Goal: Task Accomplishment & Management: Use online tool/utility

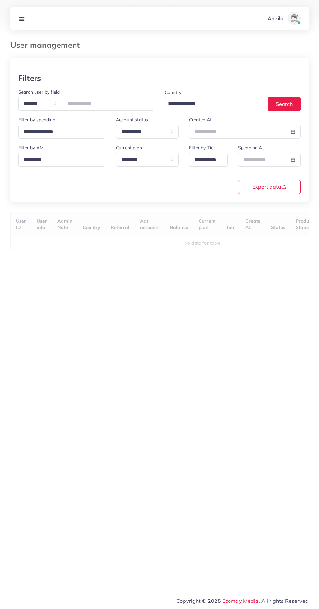
click at [21, 19] on line at bounding box center [21, 19] width 5 height 0
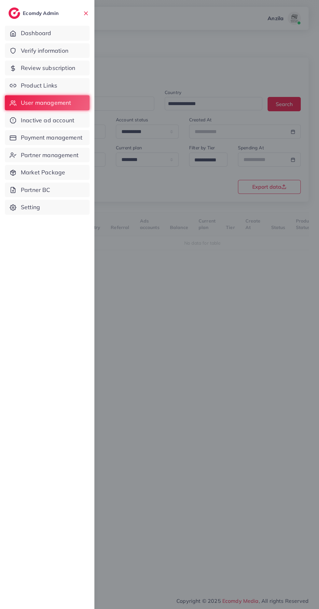
click at [30, 87] on span "Product Links" at bounding box center [39, 85] width 36 height 8
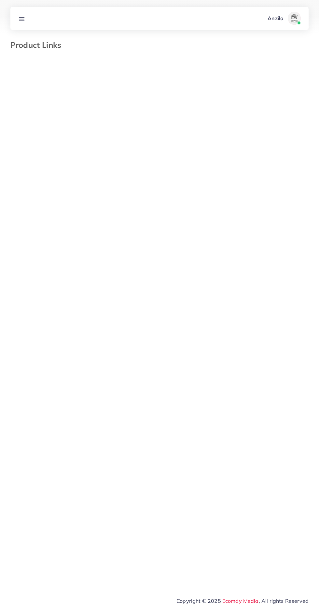
select select "*********"
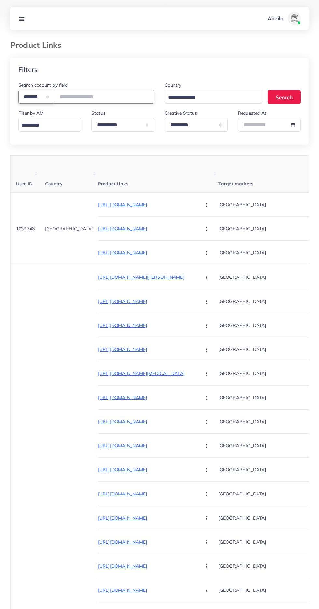
click at [43, 101] on select "**********" at bounding box center [36, 97] width 36 height 14
select select "*****"
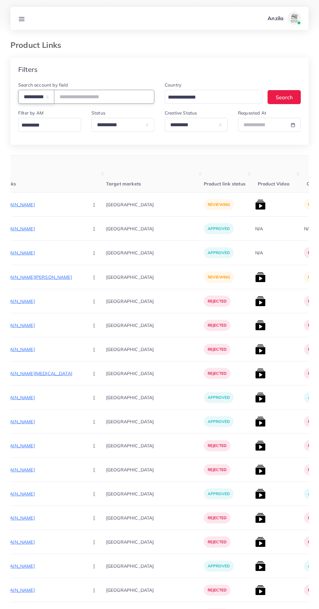
scroll to position [0, 114]
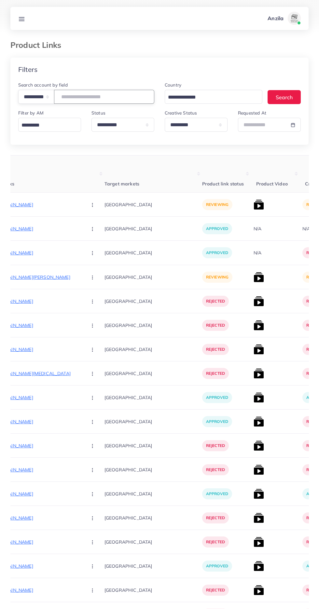
paste input "**********"
type input "**********"
click at [209, 126] on select "**********" at bounding box center [196, 125] width 63 height 14
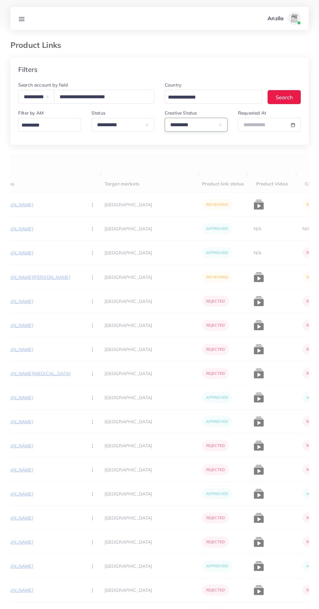
select select
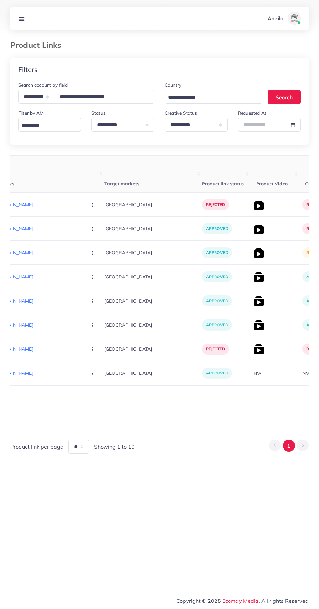
click at [253, 253] on img at bounding box center [258, 253] width 10 height 10
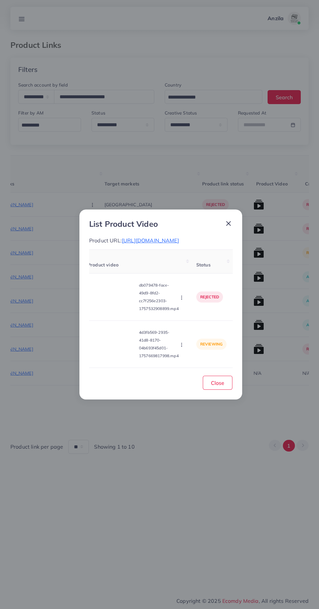
scroll to position [0, 0]
click at [131, 359] on video at bounding box center [119, 343] width 49 height 29
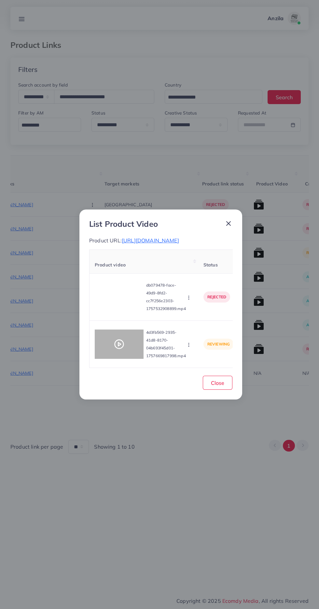
click at [125, 359] on div at bounding box center [119, 343] width 49 height 29
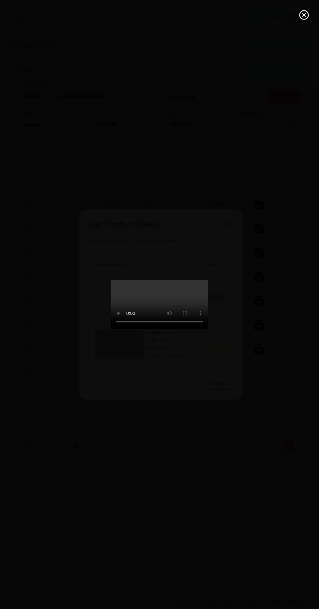
click at [304, 14] on icon at bounding box center [304, 15] width 10 height 10
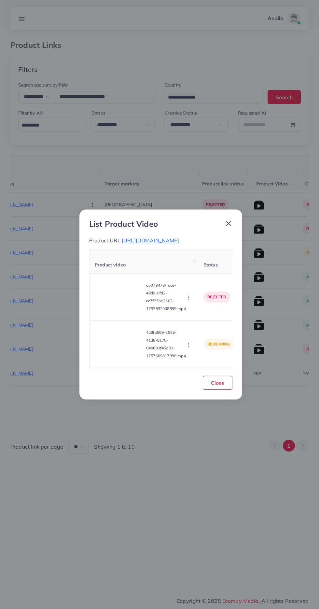
click at [169, 238] on span "https://bagnsole.com/products/%F0%9F%8C%B8blosselle-pink" at bounding box center [150, 240] width 57 height 7
click at [189, 345] on circle "button" at bounding box center [188, 344] width 0 height 0
click at [208, 317] on span "Approve" at bounding box center [199, 314] width 21 height 7
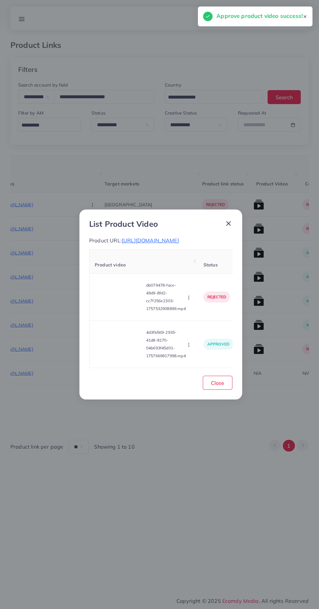
click at [128, 330] on td "4d3fb569-2935-41d8-8170-04b693f45d01-1757669817998.mp4 Approve Reject" at bounding box center [143, 344] width 109 height 47
click at [132, 312] on video at bounding box center [119, 296] width 49 height 29
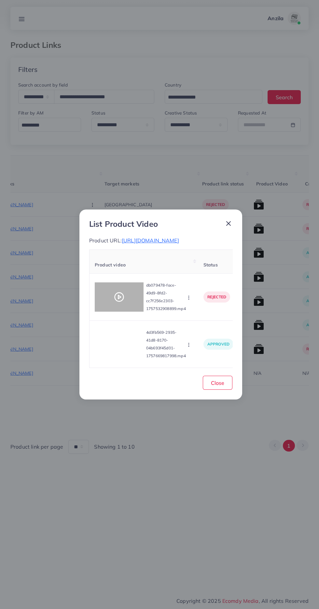
click at [124, 311] on div at bounding box center [119, 296] width 49 height 29
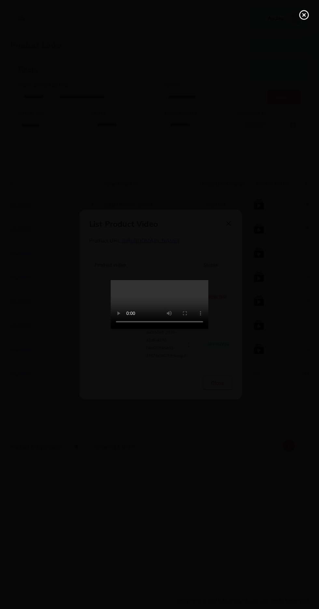
click at [300, 19] on icon at bounding box center [304, 15] width 10 height 10
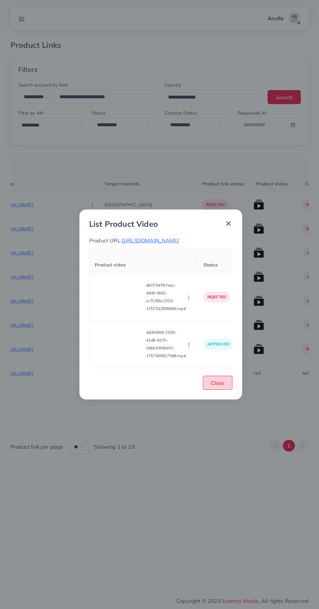
click at [225, 390] on button "Close" at bounding box center [218, 383] width 30 height 14
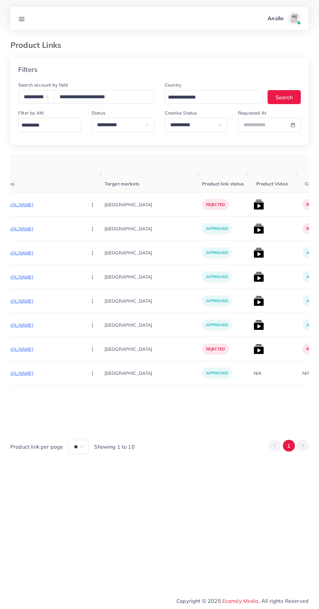
click at [253, 232] on img at bounding box center [258, 228] width 10 height 10
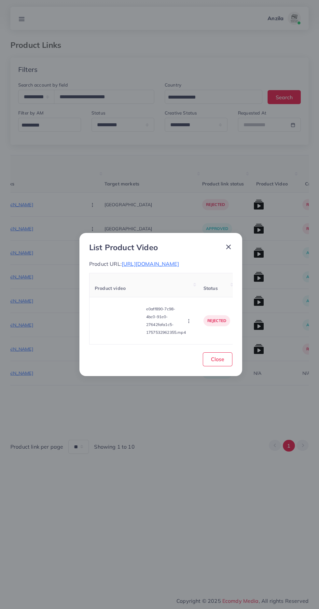
click at [179, 262] on span "https://bagnsole.com/collections/blosselle" at bounding box center [150, 264] width 57 height 7
click at [218, 359] on span "Close" at bounding box center [217, 359] width 13 height 7
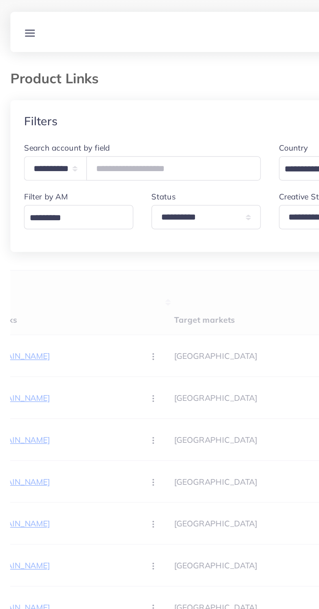
click at [157, 167] on div "User ID Country Product Links Target markets Product link status Product Video …" at bounding box center [159, 304] width 298 height 299
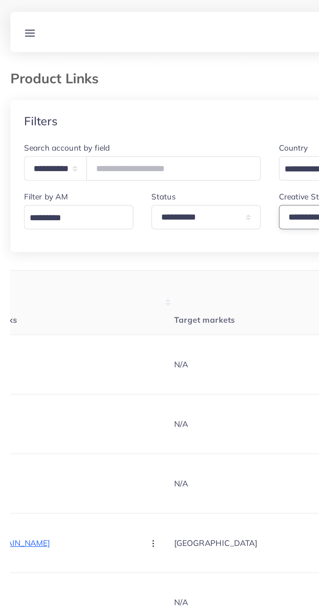
click at [181, 121] on select "**********" at bounding box center [196, 125] width 63 height 14
select select "*********"
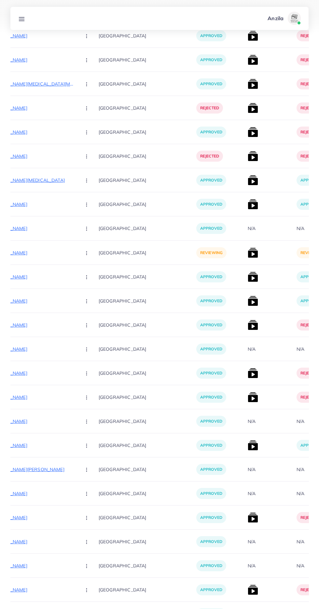
scroll to position [0, 121]
click at [47, 253] on p "https://amalxpress.com/products/women-s-cargo-jacket-wide-leg-pants-co-ord-set" at bounding box center [26, 253] width 98 height 8
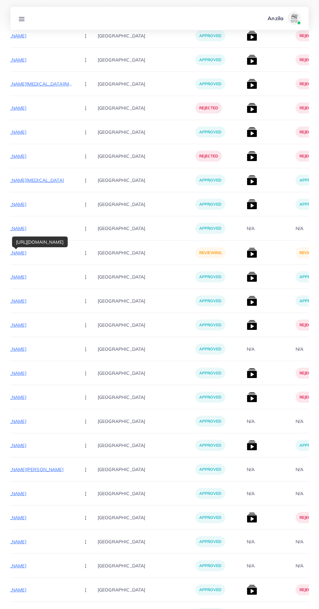
click at [85, 255] on circle "button" at bounding box center [85, 254] width 0 height 0
click at [93, 272] on link "Approve" at bounding box center [100, 272] width 51 height 14
click at [247, 254] on img at bounding box center [252, 253] width 10 height 10
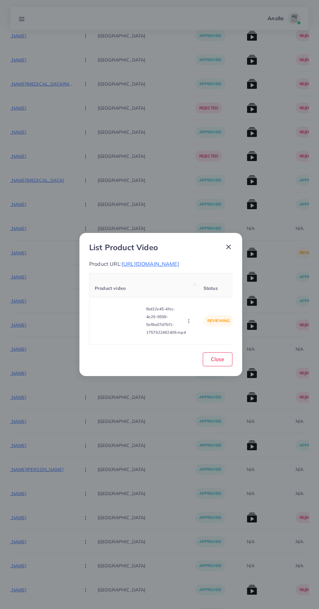
click at [117, 323] on video at bounding box center [119, 320] width 49 height 29
click at [127, 326] on div at bounding box center [119, 320] width 49 height 29
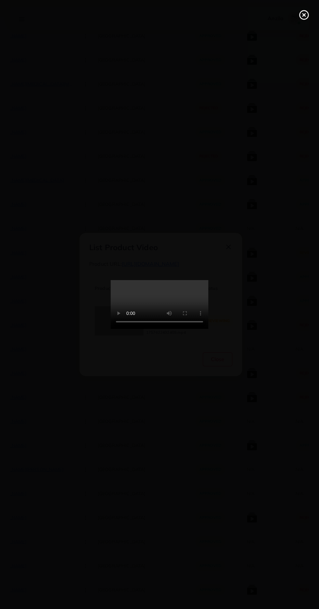
click at [304, 14] on icon at bounding box center [304, 15] width 10 height 10
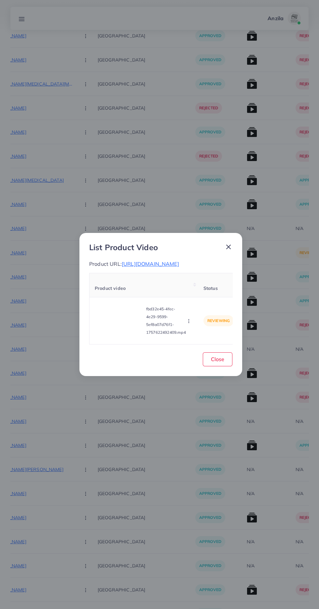
click at [189, 321] on circle "button" at bounding box center [188, 321] width 0 height 0
click at [208, 305] on link "Reject" at bounding box center [201, 305] width 51 height 14
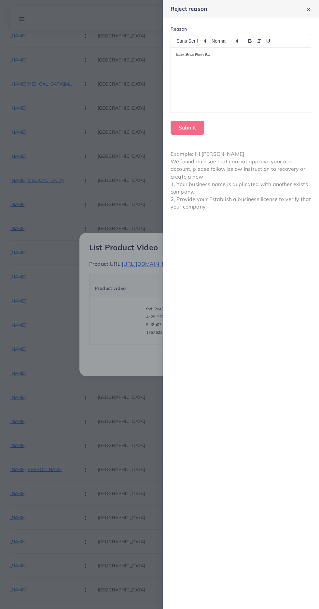
click at [257, 82] on div at bounding box center [241, 80] width 140 height 65
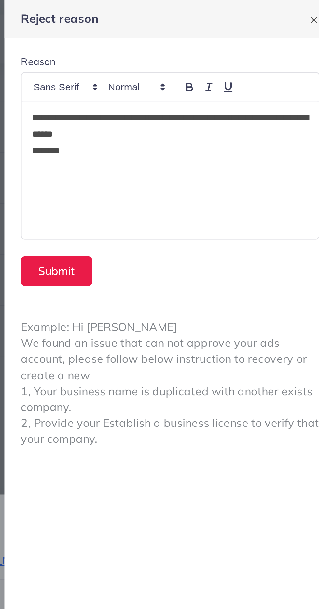
click at [289, 56] on p "**********" at bounding box center [241, 60] width 130 height 16
click at [179, 125] on button "Submit" at bounding box center [187, 128] width 34 height 14
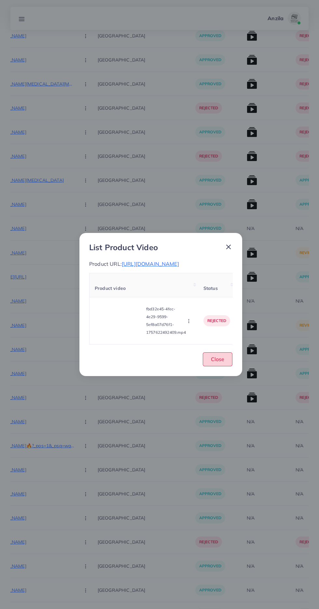
click at [225, 366] on button "Close" at bounding box center [218, 359] width 30 height 14
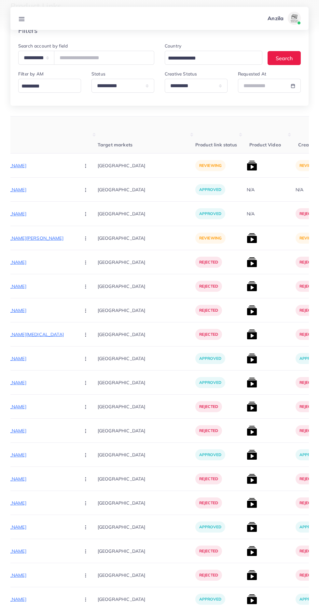
scroll to position [0, 0]
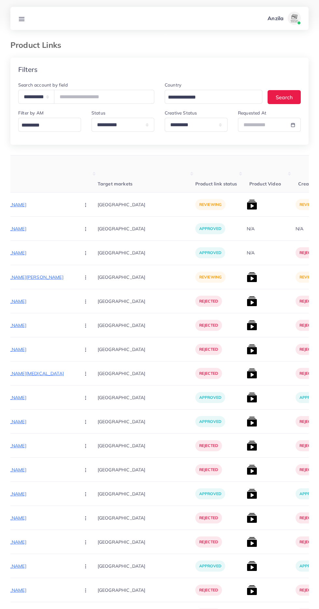
click at [21, 17] on line at bounding box center [21, 17] width 5 height 0
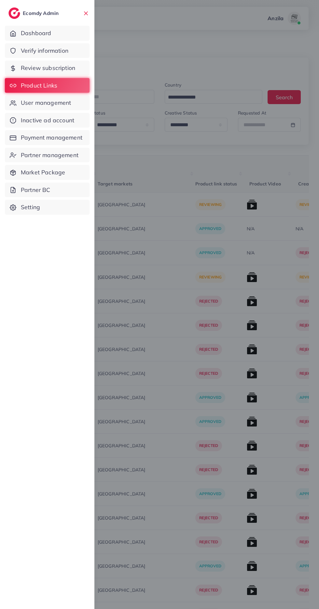
click at [35, 53] on span "Verify information" at bounding box center [44, 51] width 47 height 8
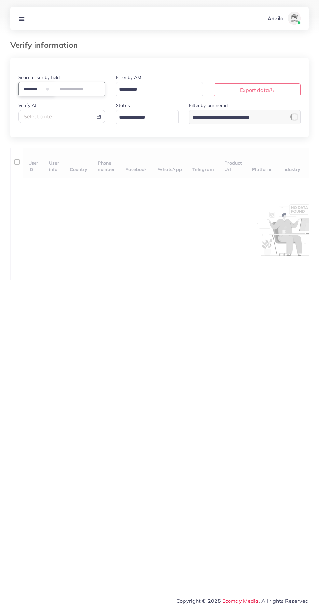
click at [32, 86] on select "**********" at bounding box center [36, 89] width 36 height 14
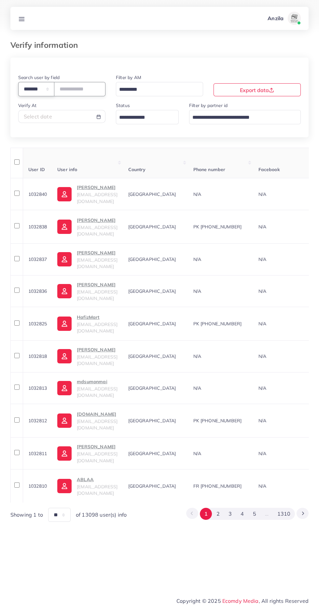
select select "*****"
paste input "**********"
type input "**********"
click at [89, 152] on th "User info" at bounding box center [87, 163] width 71 height 31
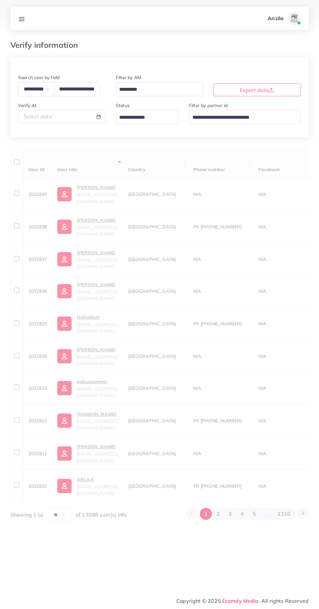
scroll to position [0, 0]
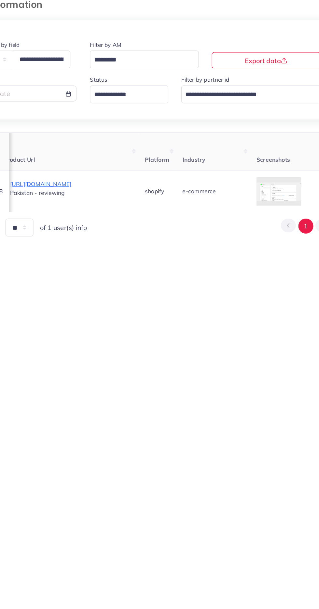
scroll to position [0, 408]
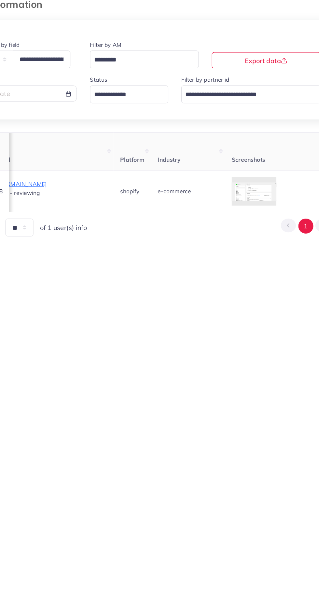
click at [0, 0] on div at bounding box center [0, 0] width 0 height 0
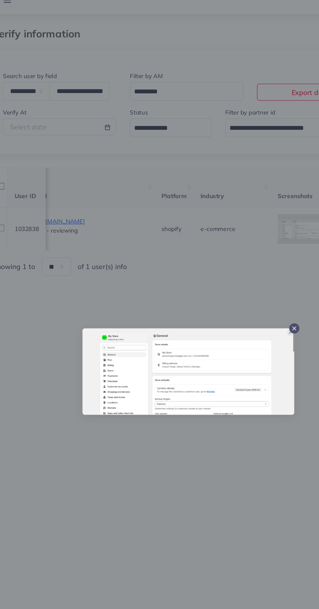
click at [163, 403] on div at bounding box center [159, 304] width 319 height 609
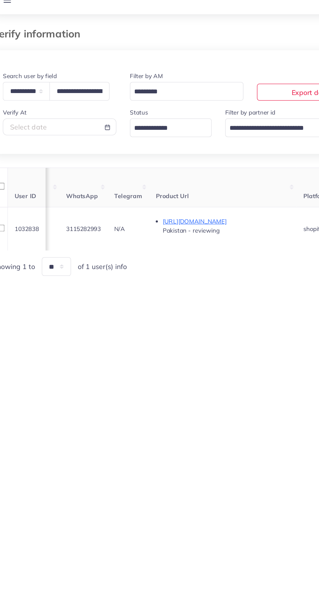
scroll to position [0, 289]
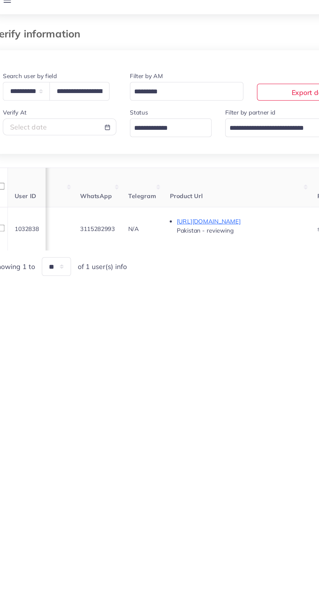
copy span "3115282993"
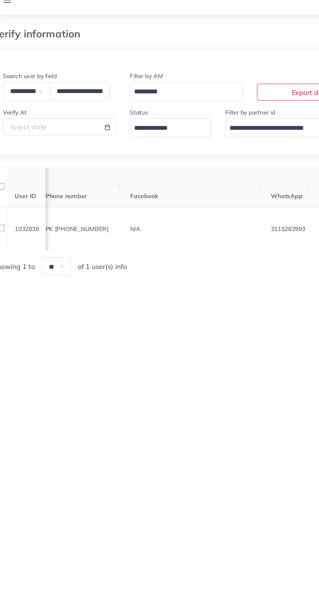
scroll to position [0, 0]
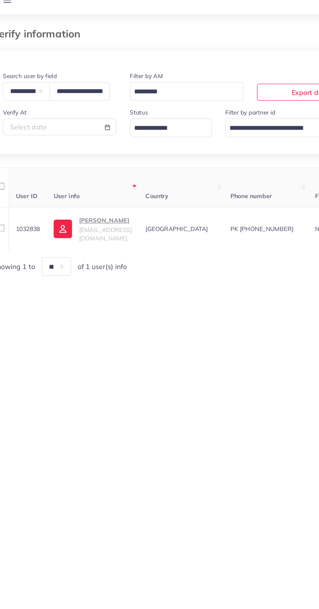
click at [92, 192] on p "Noman Masood" at bounding box center [97, 188] width 41 height 8
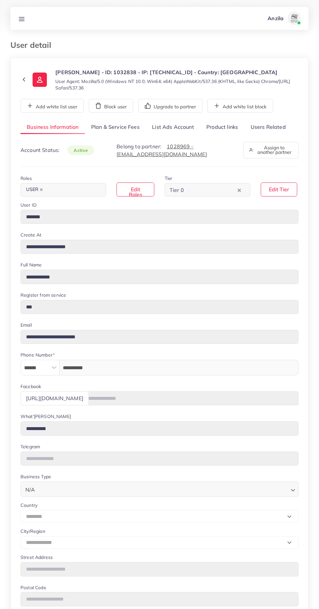
select select "********"
click at [272, 134] on link "Users Related" at bounding box center [267, 127] width 47 height 14
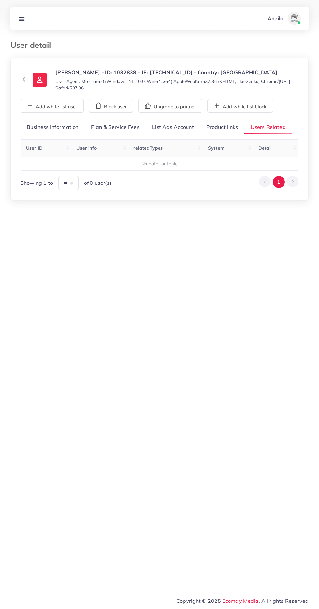
click at [215, 134] on link "Product links" at bounding box center [222, 127] width 44 height 14
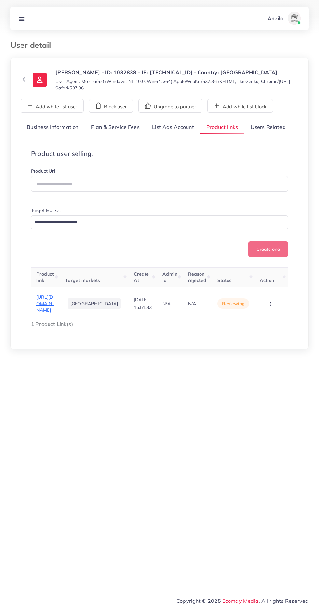
click at [44, 310] on span "[URL][DOMAIN_NAME]" at bounding box center [45, 303] width 18 height 19
click at [21, 19] on line at bounding box center [21, 19] width 5 height 0
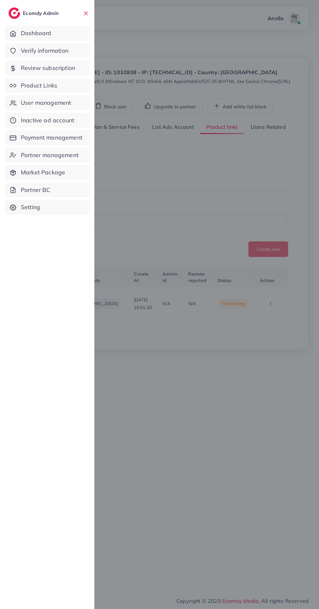
click at [31, 86] on span "Product Links" at bounding box center [39, 85] width 36 height 8
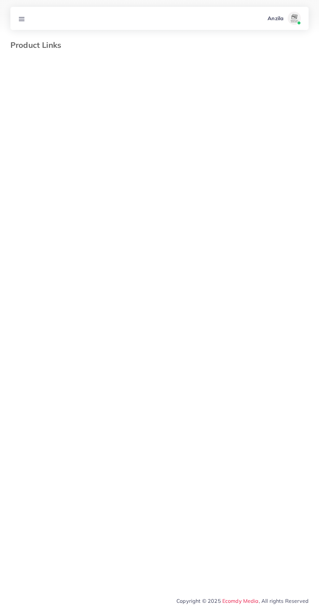
select select "*********"
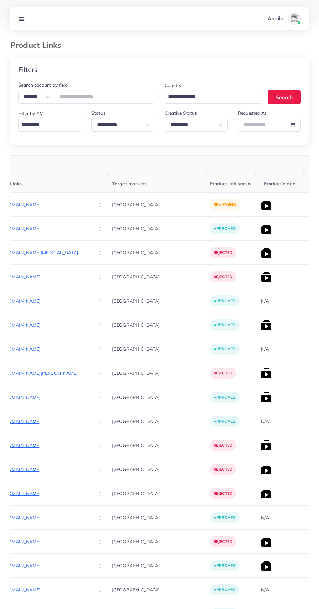
click at [37, 204] on p "https://mahmeds.com/products/beauty-matte-lipstick-set-12-pcs" at bounding box center [41, 205] width 98 height 8
click at [100, 205] on circle "button" at bounding box center [100, 205] width 0 height 0
click at [100, 252] on circle "button" at bounding box center [100, 251] width 0 height 0
click at [100, 205] on circle "button" at bounding box center [100, 205] width 0 height 0
click at [100, 253] on circle "button" at bounding box center [100, 253] width 0 height 0
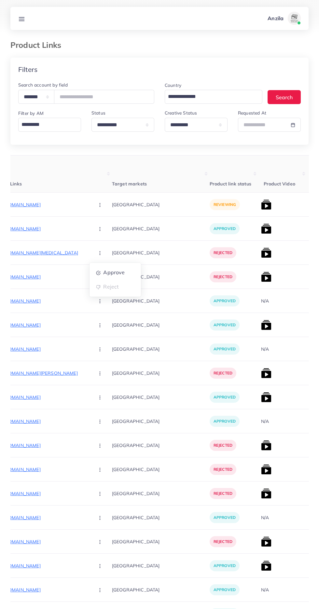
click at [100, 207] on circle "button" at bounding box center [100, 206] width 0 height 0
click at [103, 240] on span "Reject" at bounding box center [111, 238] width 16 height 7
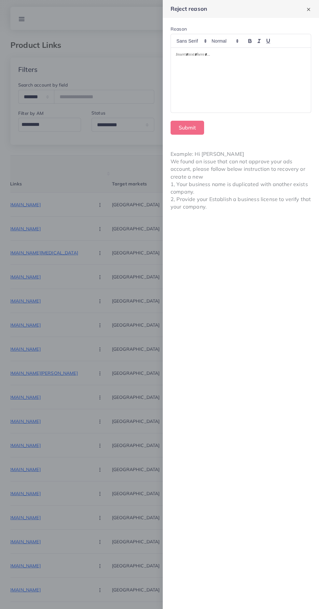
click at [197, 89] on div at bounding box center [241, 80] width 140 height 65
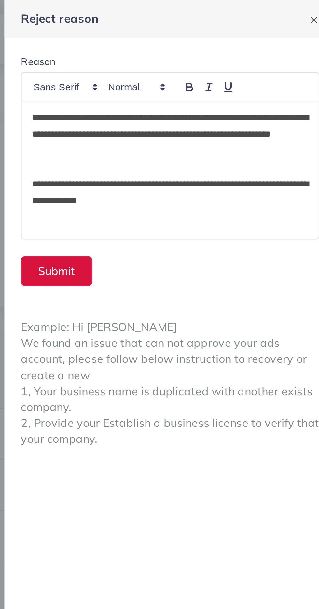
click at [182, 129] on button "Submit" at bounding box center [187, 128] width 34 height 14
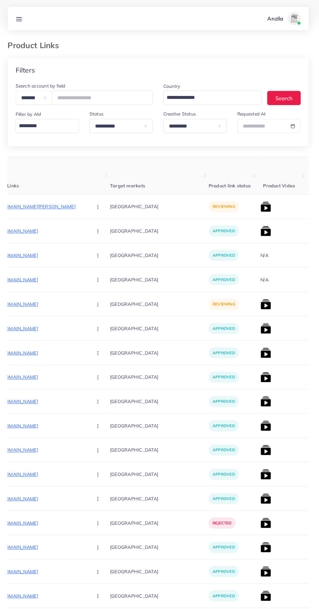
click at [33, 205] on p "https://saqafah.online/collections/shaffer-self-lines-summer-wash-wear" at bounding box center [41, 205] width 98 height 8
click at [90, 194] on div "https://saqafah.online/collections/shaffer-self-lines-summer-wash-wear" at bounding box center [58, 193] width 92 height 11
click at [91, 208] on button "button" at bounding box center [100, 204] width 23 height 15
click at [103, 225] on span "Approve" at bounding box center [113, 224] width 21 height 7
click at [261, 205] on img at bounding box center [266, 204] width 10 height 10
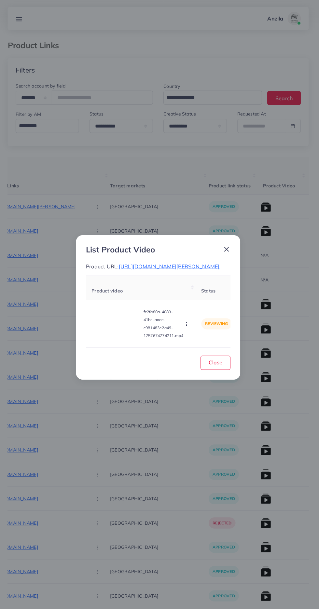
click at [119, 335] on video at bounding box center [117, 320] width 49 height 29
click at [121, 326] on icon at bounding box center [118, 321] width 10 height 10
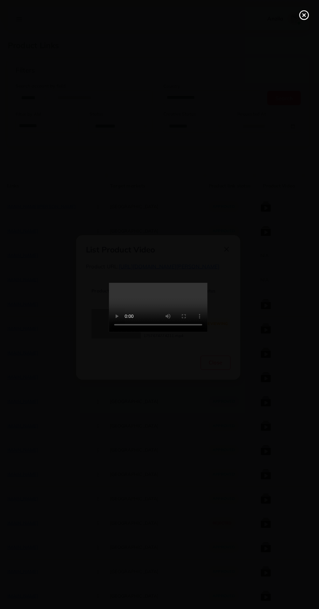
click at [301, 13] on icon at bounding box center [304, 15] width 10 height 10
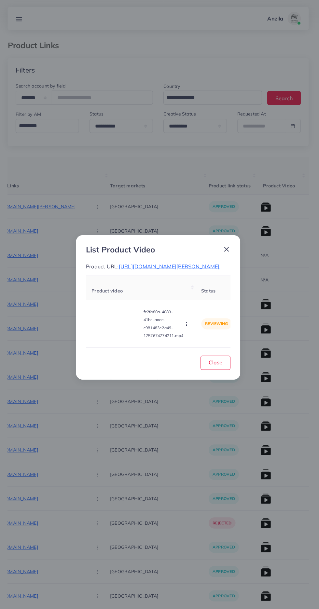
click at [188, 324] on icon "button" at bounding box center [187, 320] width 5 height 5
click at [201, 294] on span "Approve" at bounding box center [201, 290] width 21 height 7
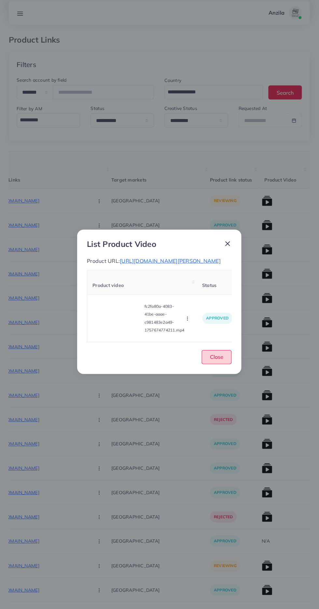
click at [224, 360] on button "Close" at bounding box center [216, 359] width 30 height 14
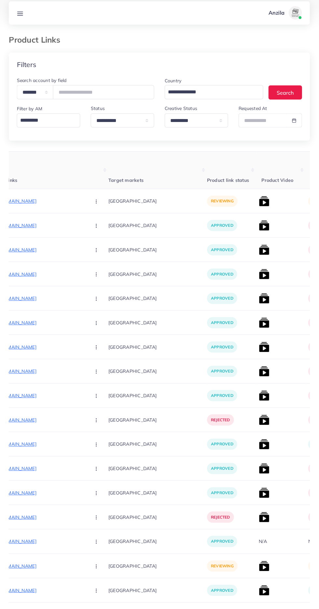
scroll to position [0, 124]
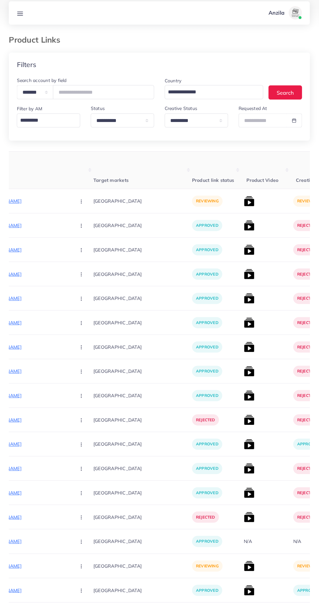
click at [39, 202] on p "https://zayrawear.shop/product/zayra-roll-neck-2-piece-knit-co-ord-set/" at bounding box center [23, 205] width 98 height 8
click at [79, 203] on icon "button" at bounding box center [81, 204] width 5 height 5
click at [86, 219] on link "Approve" at bounding box center [97, 224] width 51 height 14
click at [82, 207] on circle "button" at bounding box center [82, 206] width 0 height 0
click at [85, 219] on link "Approve" at bounding box center [97, 224] width 51 height 14
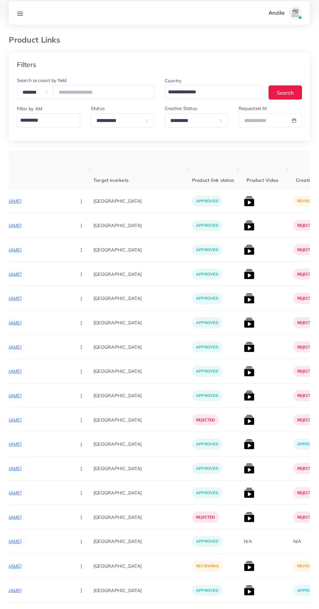
click at [243, 205] on img at bounding box center [248, 204] width 10 height 10
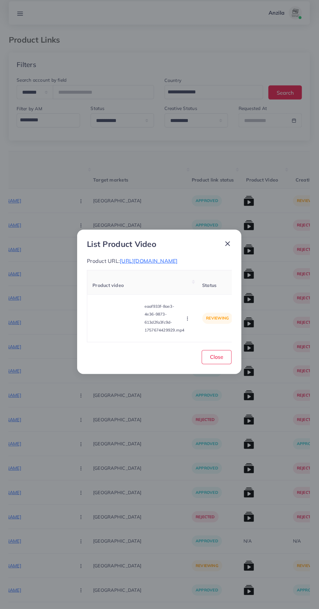
click at [125, 334] on video at bounding box center [117, 320] width 49 height 29
click at [125, 325] on div at bounding box center [117, 320] width 49 height 29
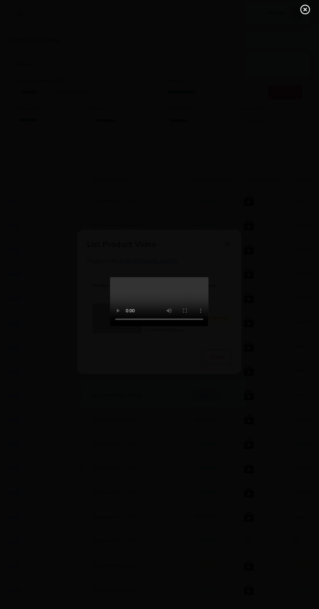
click at [304, 15] on line at bounding box center [304, 15] width 3 height 3
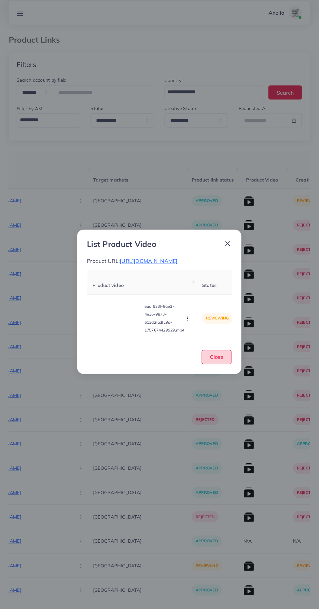
click at [218, 362] on span "Close" at bounding box center [215, 359] width 13 height 7
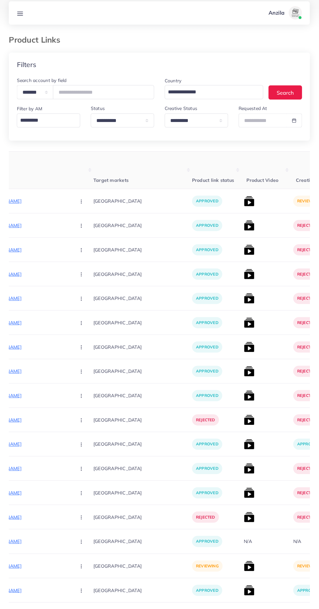
click at [243, 206] on img at bounding box center [248, 204] width 10 height 10
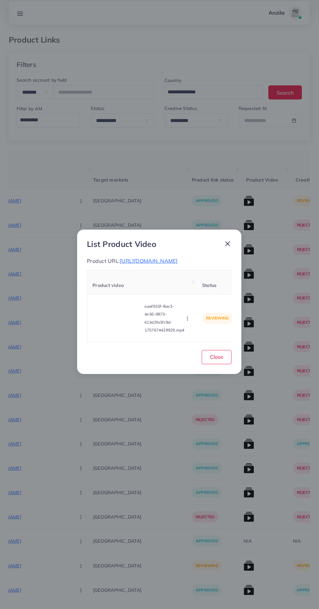
click at [139, 431] on div "List Product Video Product URL: https://zayrawear.shop/product/zayra-roll-neck-…" at bounding box center [159, 304] width 319 height 609
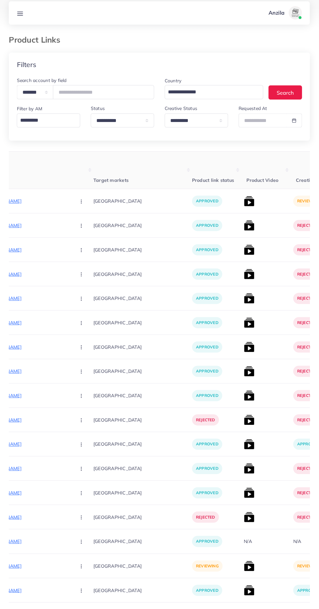
click at [243, 231] on img at bounding box center [248, 228] width 10 height 10
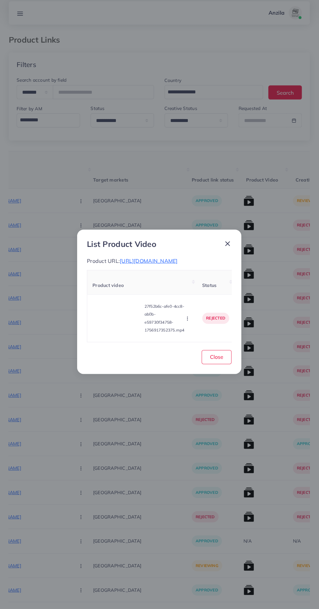
scroll to position [0, 36]
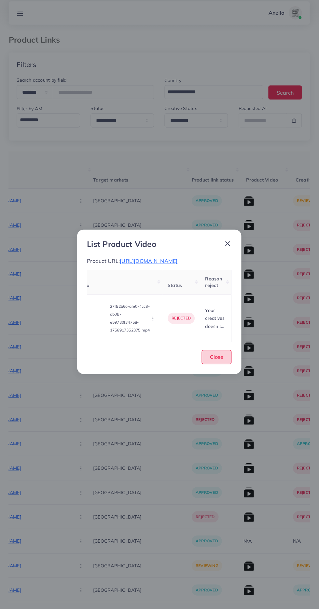
click at [208, 366] on button "Close" at bounding box center [216, 359] width 30 height 14
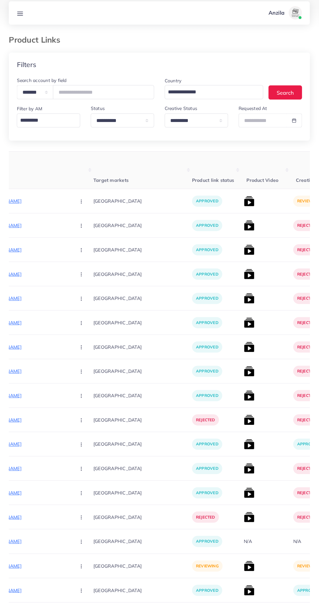
click at [243, 208] on img at bounding box center [248, 204] width 10 height 10
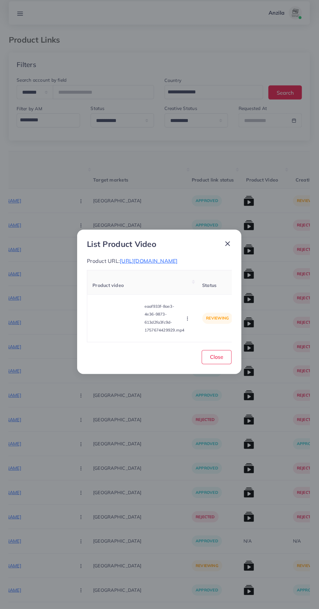
click at [187, 323] on circle "button" at bounding box center [187, 322] width 0 height 0
click at [199, 308] on span "Reject" at bounding box center [199, 305] width 16 height 7
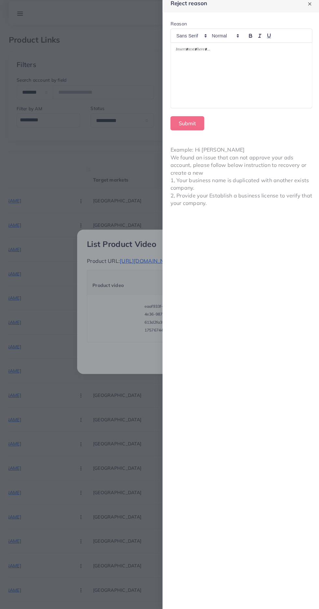
click at [211, 81] on div at bounding box center [241, 80] width 140 height 65
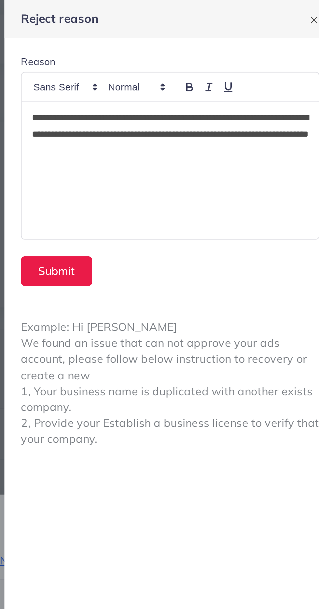
click at [278, 56] on p "**********" at bounding box center [241, 63] width 130 height 23
click at [185, 130] on button "Submit" at bounding box center [187, 128] width 34 height 14
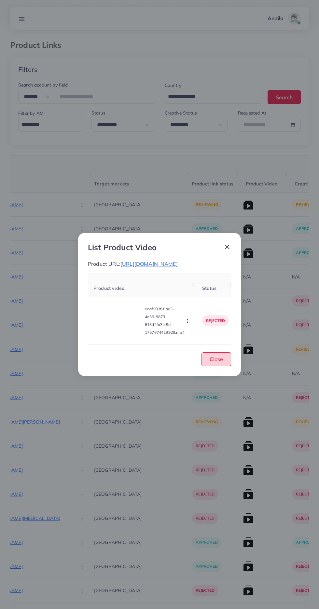
click at [226, 366] on button "Close" at bounding box center [216, 359] width 30 height 14
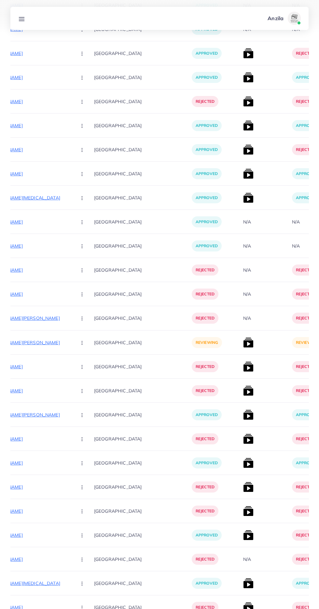
scroll to position [2360, 0]
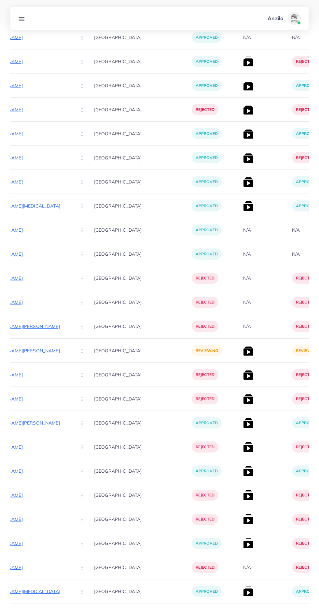
click at [29, 350] on p "[URL][DOMAIN_NAME][PERSON_NAME]" at bounding box center [23, 351] width 98 height 8
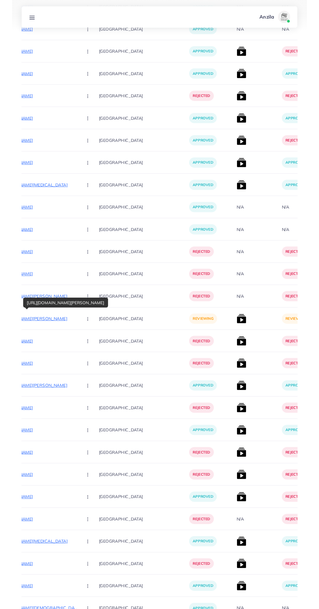
scroll to position [2409, 0]
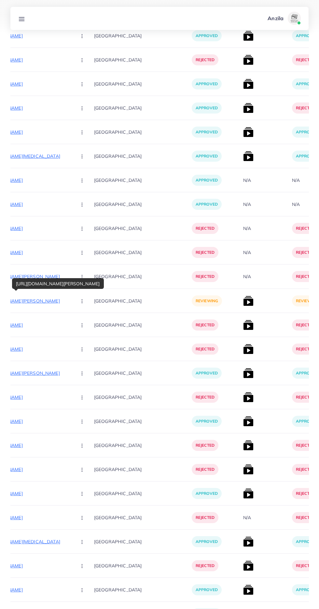
click at [36, 301] on p "[URL][DOMAIN_NAME][PERSON_NAME]" at bounding box center [23, 301] width 98 height 8
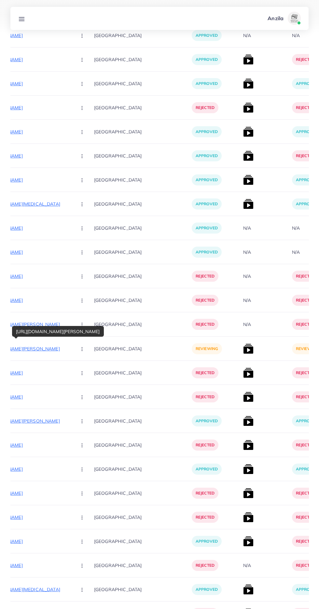
scroll to position [2361, 0]
click at [41, 352] on p "[URL][DOMAIN_NAME][PERSON_NAME]" at bounding box center [23, 349] width 98 height 8
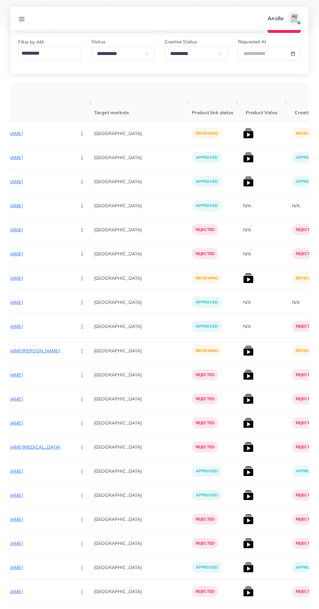
scroll to position [0, 0]
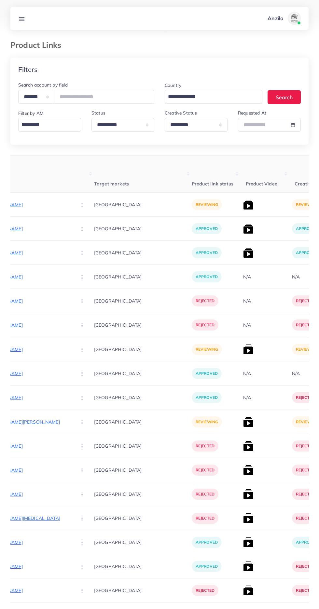
click at [21, 20] on line at bounding box center [21, 20] width 5 height 0
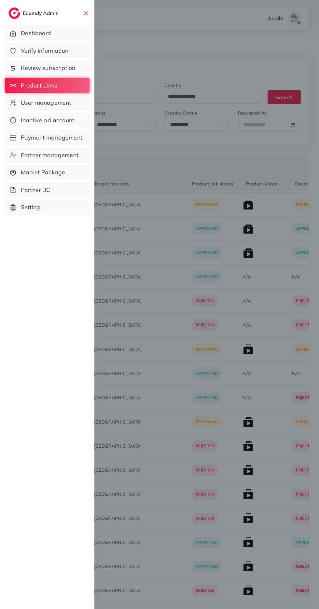
click at [28, 49] on span "Verify information" at bounding box center [44, 51] width 47 height 8
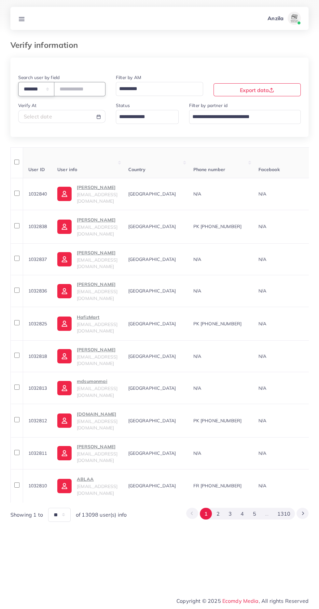
click at [37, 89] on select "**********" at bounding box center [36, 89] width 36 height 14
select select "*****"
paste input "**********"
type input "**********"
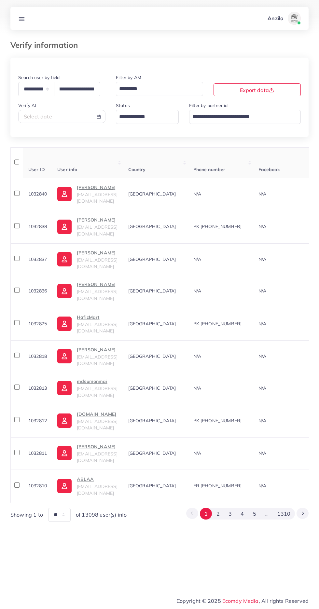
click at [188, 162] on th "Country" at bounding box center [155, 162] width 65 height 31
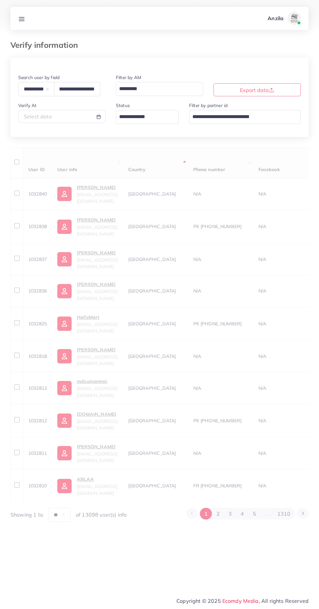
scroll to position [0, 0]
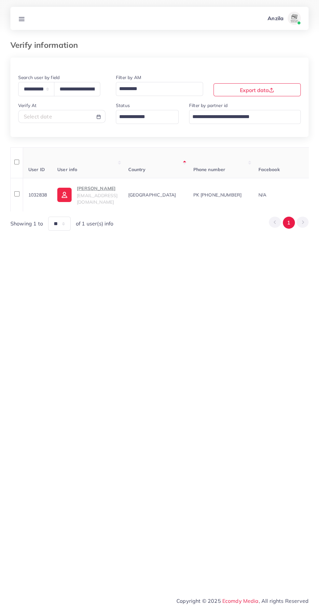
click at [99, 197] on span "contact.nexovia@gmail.com" at bounding box center [97, 199] width 41 height 12
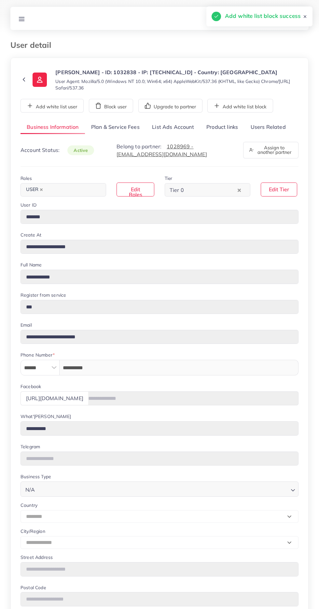
click at [276, 133] on link "Users Related" at bounding box center [267, 127] width 47 height 14
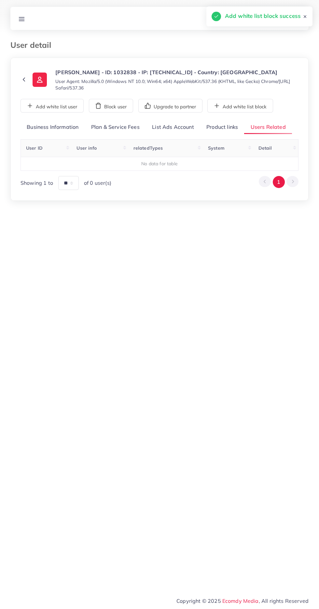
click at [228, 142] on div "**********" at bounding box center [159, 155] width 278 height 70
click at [225, 132] on link "Product links" at bounding box center [222, 127] width 44 height 14
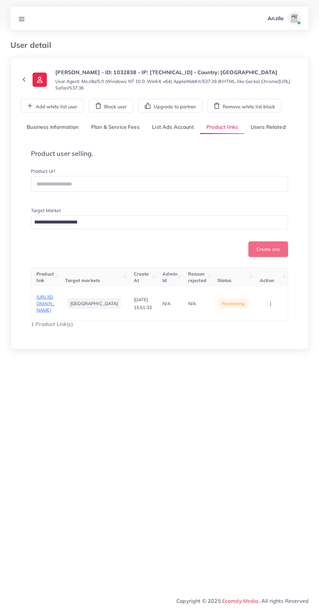
click at [54, 313] on span "[URL][DOMAIN_NAME]" at bounding box center [45, 303] width 18 height 19
click at [21, 20] on line at bounding box center [21, 20] width 5 height 0
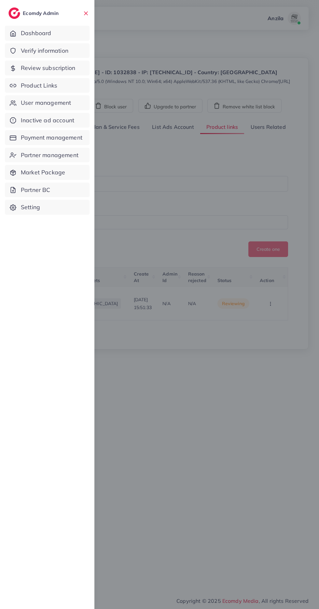
click at [29, 84] on span "Product Links" at bounding box center [39, 85] width 36 height 8
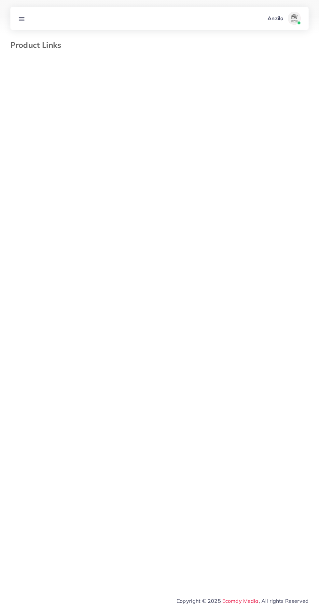
select select "*********"
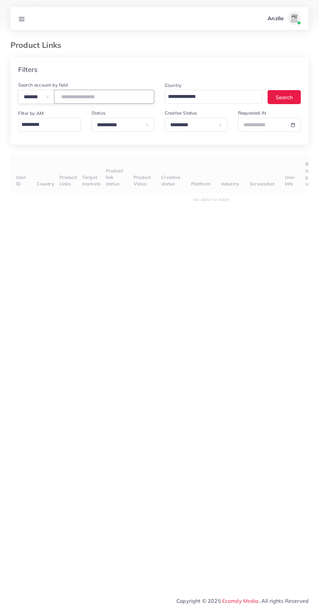
click at [84, 96] on input "number" at bounding box center [104, 97] width 100 height 14
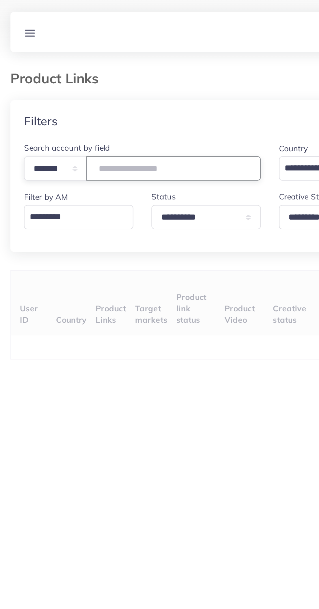
type input "*******"
click at [56, 59] on div "Filters" at bounding box center [159, 70] width 298 height 24
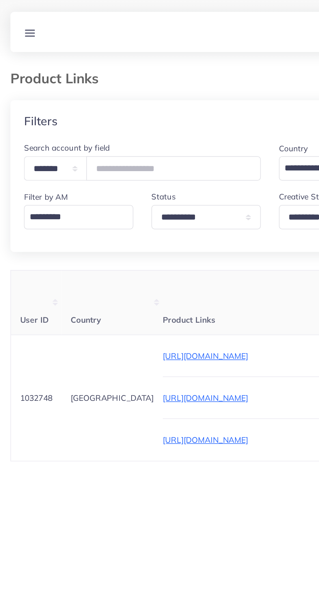
click at [20, 20] on icon at bounding box center [21, 19] width 7 height 7
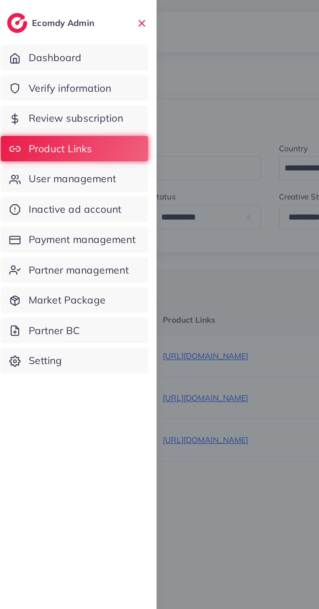
click at [27, 51] on span "Verify information" at bounding box center [44, 51] width 47 height 8
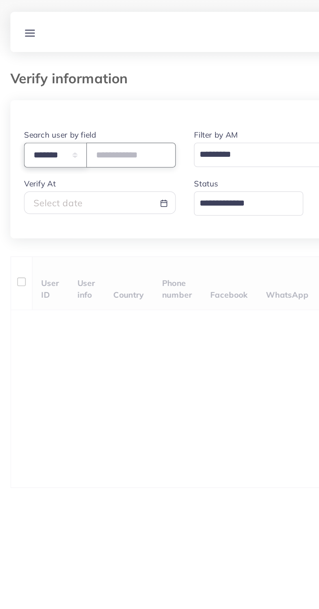
click at [31, 88] on select "**********" at bounding box center [36, 89] width 36 height 14
select select "*****"
paste input "**********"
type input "**********"
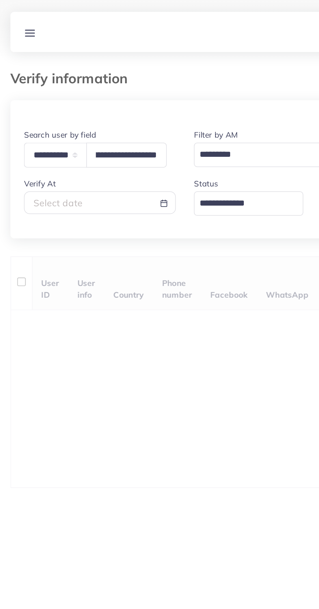
click at [78, 160] on div "User ID User info Country Phone number Facebook WhatsApp Telegram Product Url P…" at bounding box center [159, 213] width 298 height 133
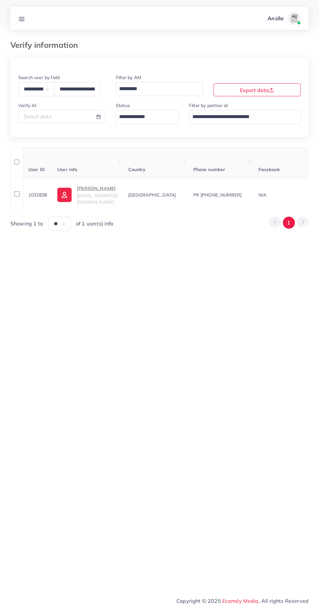
click at [94, 196] on div "Noman Masood contact.nexovia@gmail.com" at bounding box center [97, 194] width 41 height 21
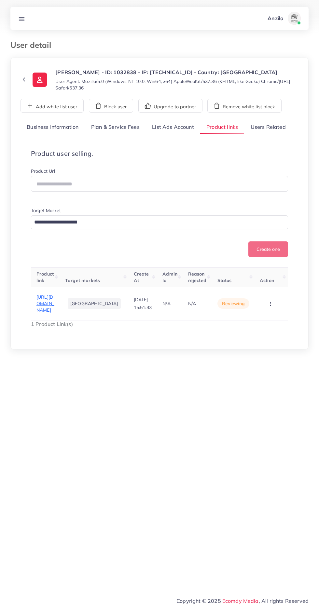
click at [22, 20] on line at bounding box center [21, 20] width 5 height 0
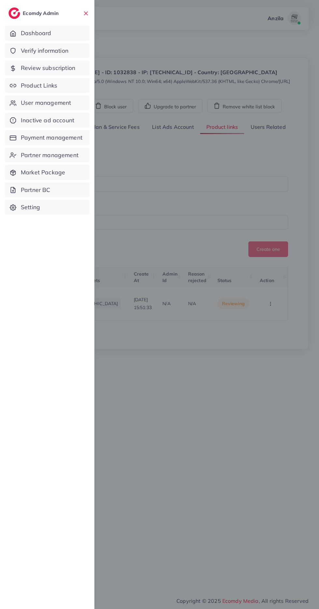
click at [37, 87] on span "Product Links" at bounding box center [39, 85] width 36 height 8
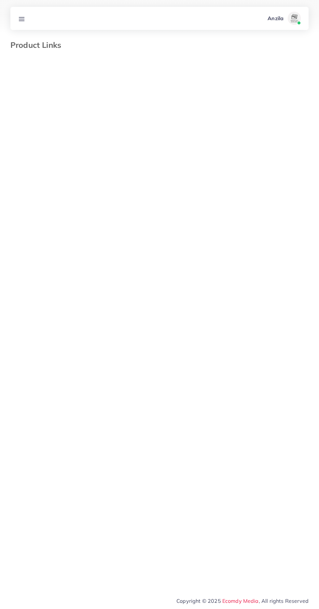
select select "*********"
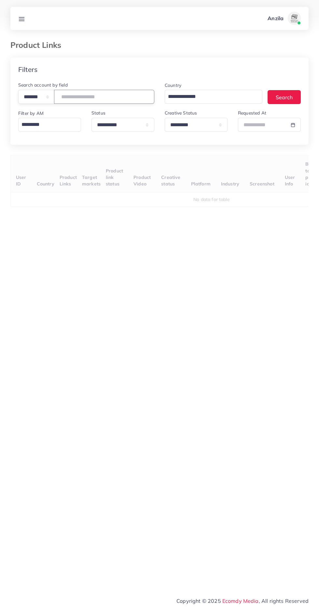
click at [93, 97] on input "number" at bounding box center [104, 97] width 100 height 14
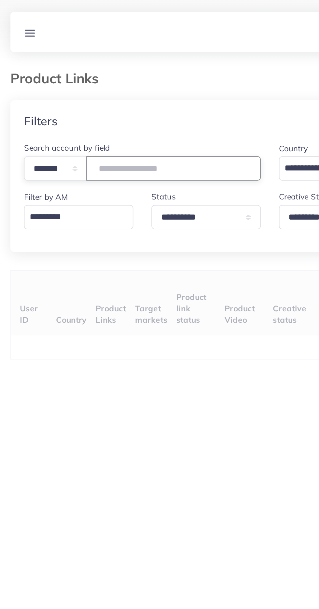
type input "*******"
click at [46, 63] on div "Filters" at bounding box center [159, 70] width 298 height 24
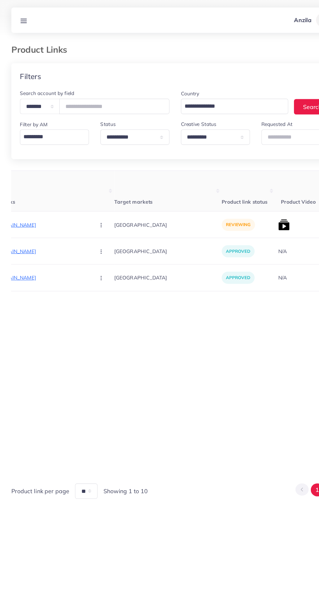
scroll to position [0, 113]
click at [34, 207] on p "https://suidhagaresham.com/collections/ready-to-wear/products/sky-breeze-dress-…" at bounding box center [34, 205] width 98 height 8
click at [93, 205] on circle "button" at bounding box center [93, 205] width 0 height 0
click at [82, 216] on ul "Approve Reject" at bounding box center [108, 231] width 52 height 34
click at [96, 225] on span "Approve" at bounding box center [106, 224] width 21 height 7
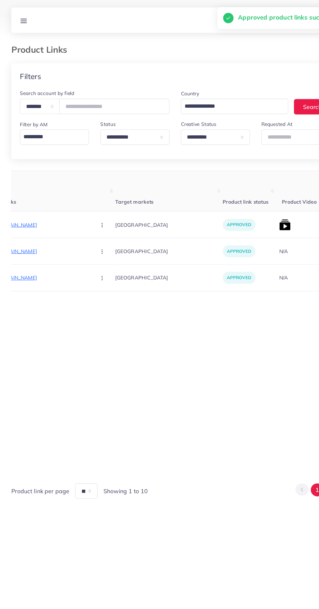
click at [254, 209] on img at bounding box center [259, 204] width 10 height 10
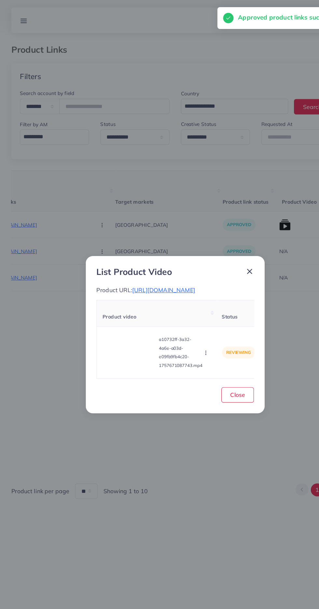
click at [120, 324] on video at bounding box center [117, 320] width 49 height 29
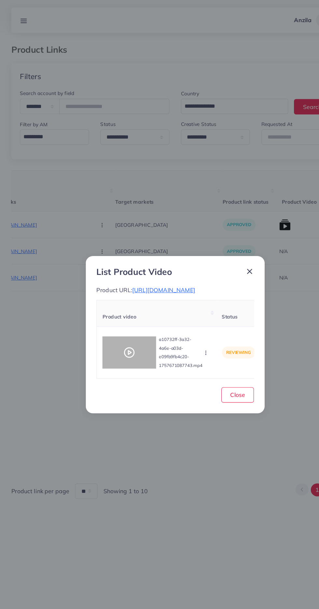
click at [120, 335] on div at bounding box center [117, 320] width 49 height 29
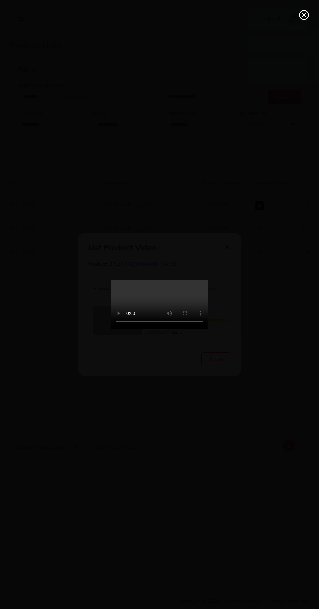
click at [304, 15] on line at bounding box center [304, 15] width 3 height 3
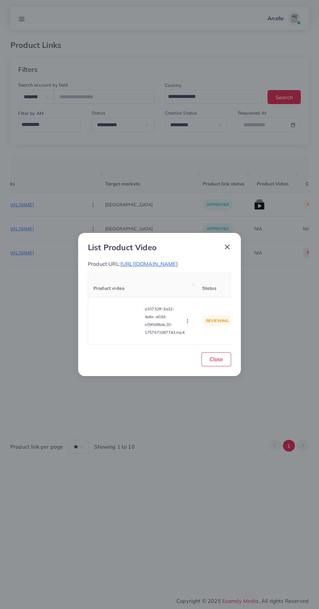
click at [189, 320] on div "a10732ff-3a32-4a6e-a03d-e09fb9fb4c20-1757671087743.mp4 Approve Reject" at bounding box center [142, 321] width 98 height 36
click at [189, 324] on icon "button" at bounding box center [187, 320] width 5 height 5
click at [209, 312] on link "Reject" at bounding box center [202, 305] width 51 height 14
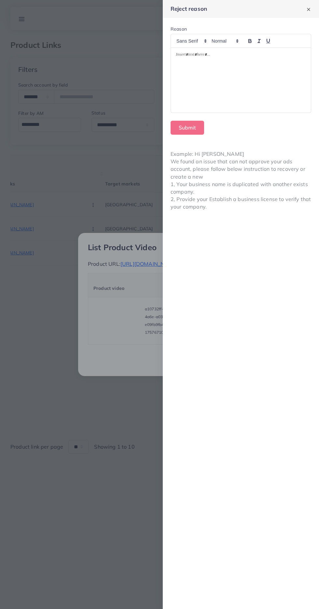
click at [233, 95] on div at bounding box center [241, 80] width 140 height 65
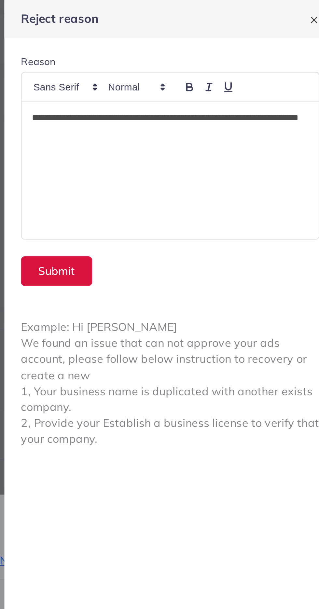
click at [195, 128] on button "Submit" at bounding box center [187, 128] width 34 height 14
click at [185, 127] on button "Submit" at bounding box center [187, 128] width 34 height 14
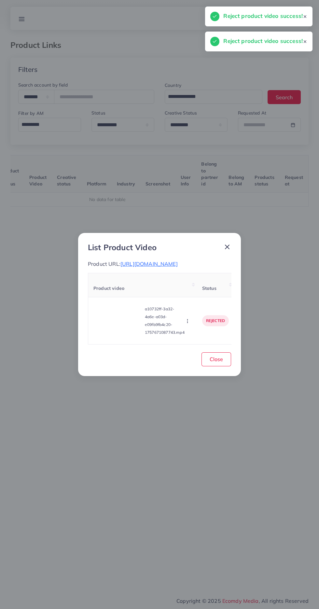
scroll to position [0, 102]
click at [223, 366] on button "Close" at bounding box center [216, 359] width 30 height 14
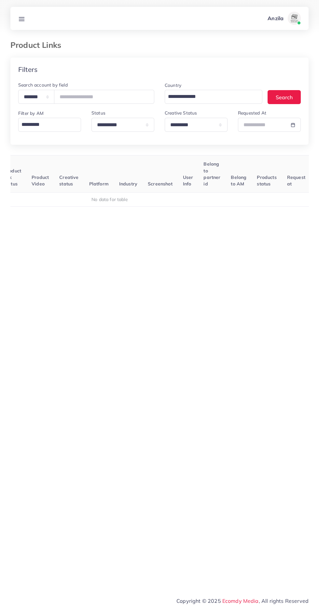
click at [21, 18] on icon at bounding box center [21, 19] width 7 height 7
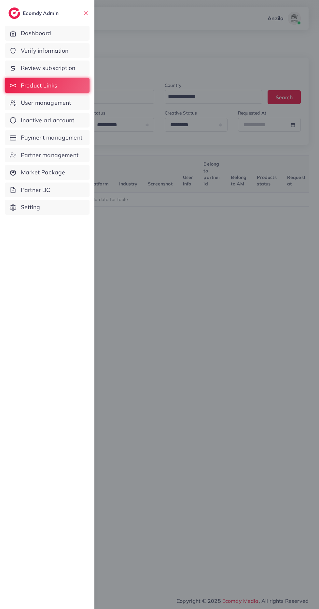
click at [36, 50] on span "Verify information" at bounding box center [44, 51] width 47 height 8
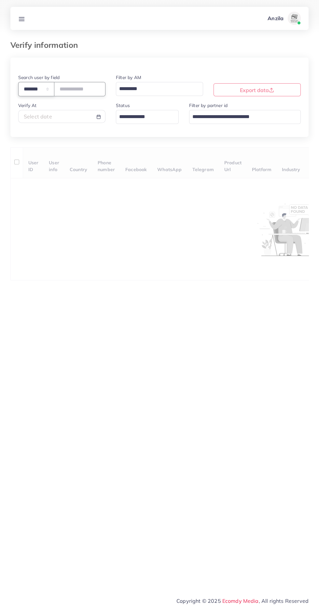
click at [38, 90] on select "**********" at bounding box center [36, 89] width 36 height 14
select select "*****"
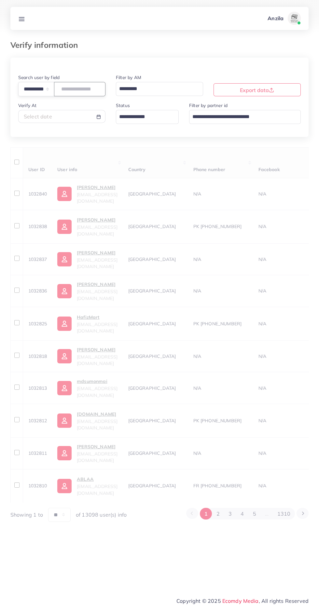
paste input "**********"
type input "**********"
click at [115, 154] on div "User ID User info Country Phone number Facebook WhatsApp Telegram Product Url P…" at bounding box center [159, 334] width 298 height 374
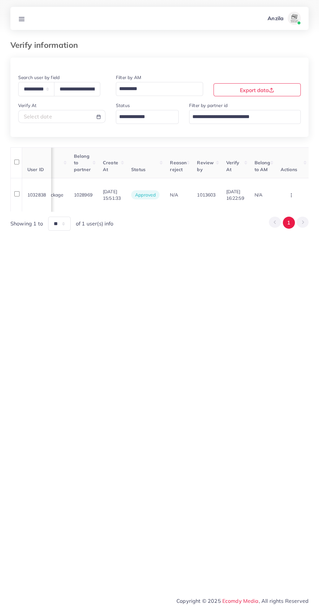
scroll to position [0, 741]
click at [21, 20] on line at bounding box center [21, 20] width 5 height 0
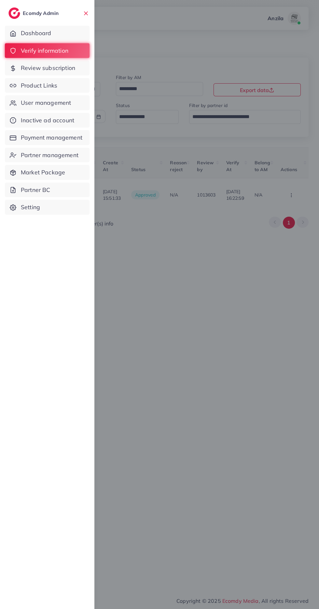
click at [32, 85] on span "Product Links" at bounding box center [39, 85] width 36 height 8
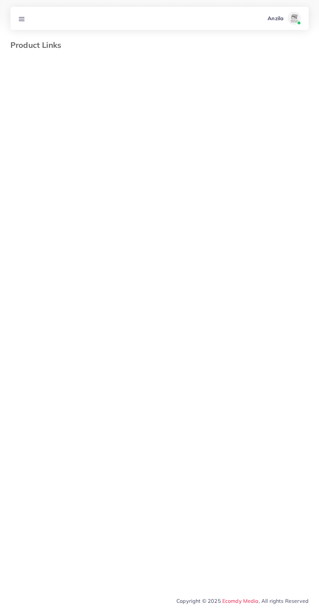
select select "*********"
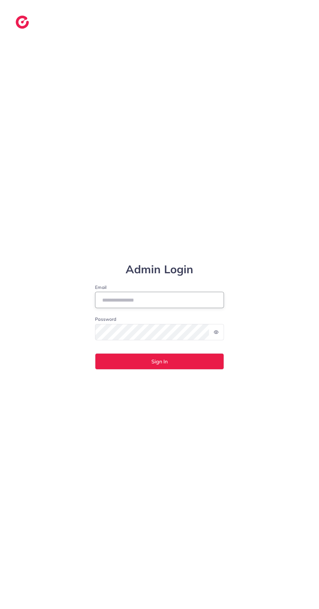
click at [210, 308] on input "Email" at bounding box center [159, 300] width 129 height 16
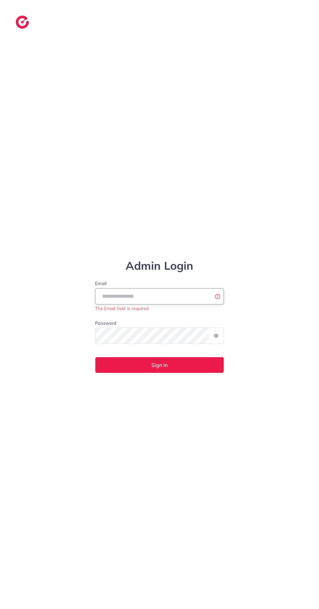
type input "**********"
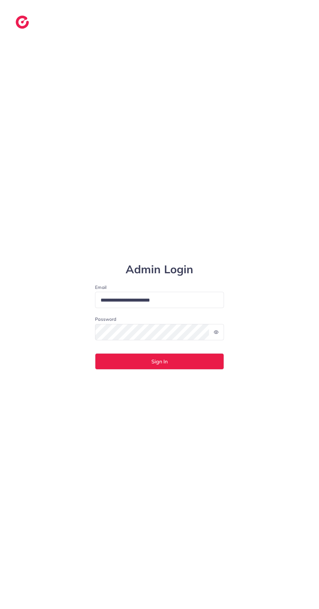
click at [95, 353] on button "Sign In" at bounding box center [159, 361] width 129 height 16
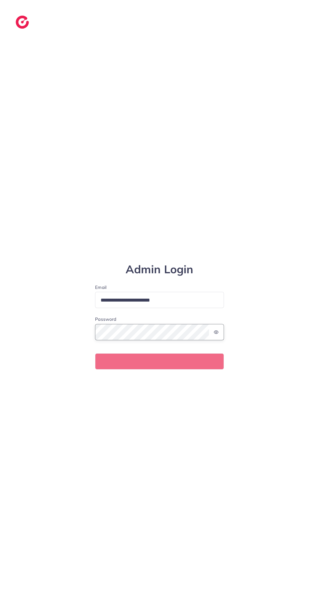
scroll to position [49, 0]
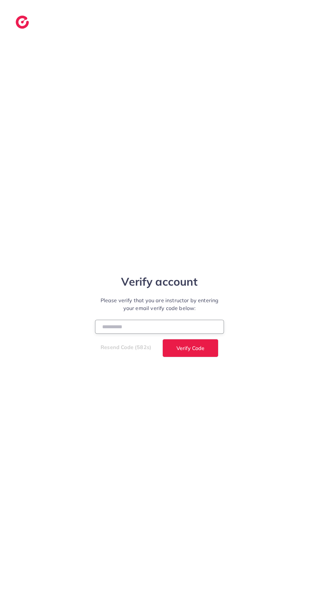
click at [163, 320] on input "number" at bounding box center [159, 327] width 129 height 14
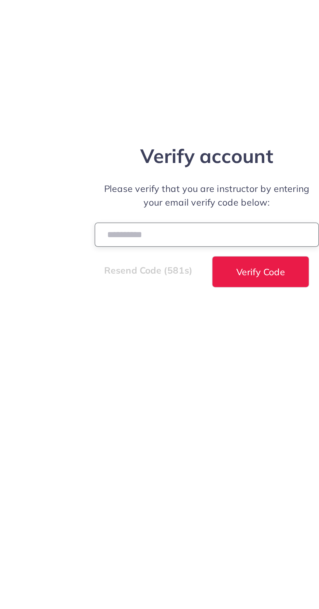
type input "******"
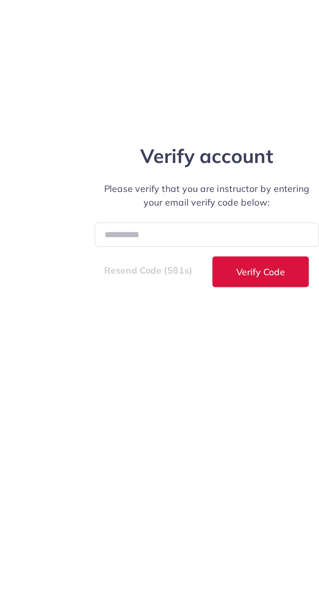
click at [197, 345] on span "Verify Code" at bounding box center [190, 347] width 28 height 5
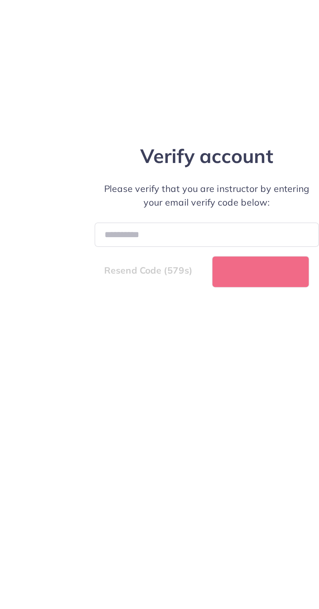
select select "*"
select select "****"
select select "*"
select select "****"
select select "*"
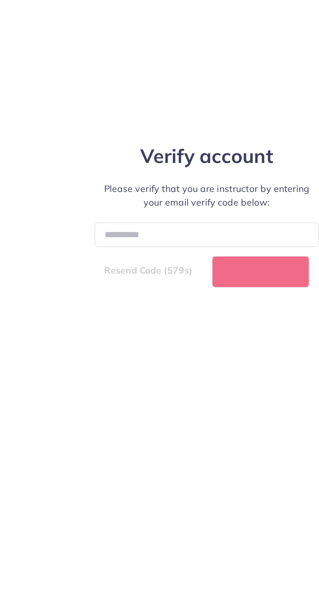
select select "****"
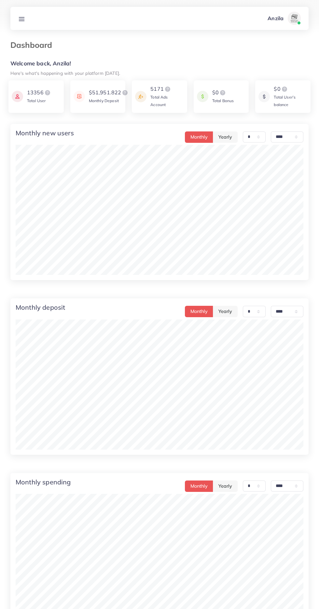
click at [19, 18] on icon at bounding box center [21, 19] width 7 height 7
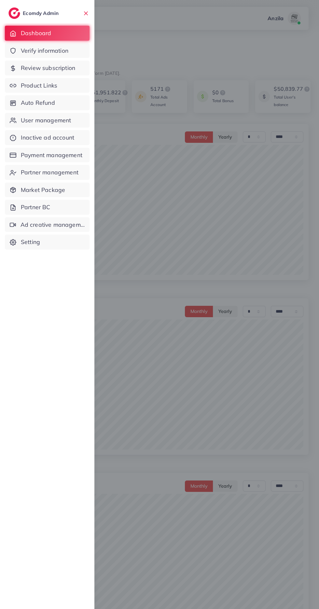
click at [32, 86] on span "Product Links" at bounding box center [39, 85] width 36 height 8
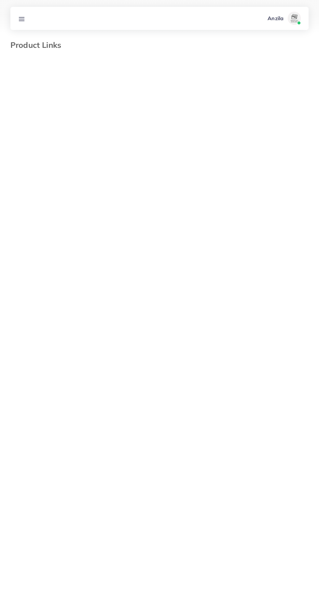
select select "*********"
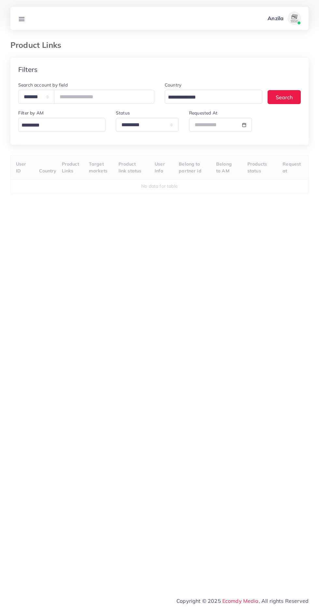
select select
select select "*********"
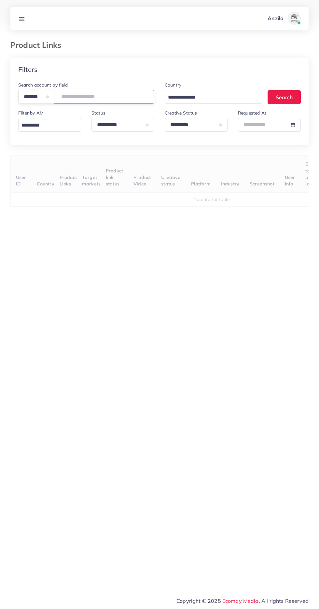
click at [96, 97] on input "number" at bounding box center [104, 97] width 100 height 14
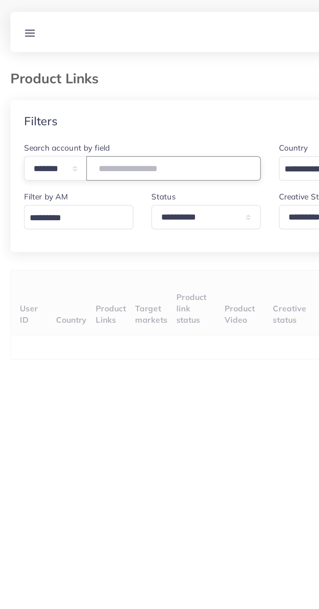
type input "*******"
click at [34, 59] on div "Filters" at bounding box center [159, 70] width 298 height 24
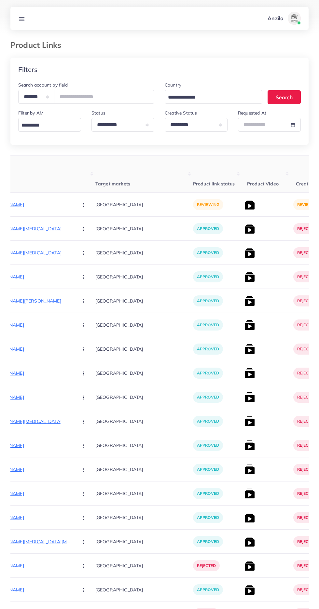
scroll to position [0, 115]
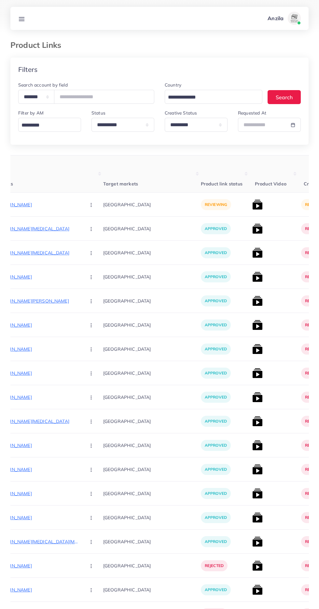
click at [32, 205] on p "[URL][DOMAIN_NAME]" at bounding box center [32, 205] width 98 height 8
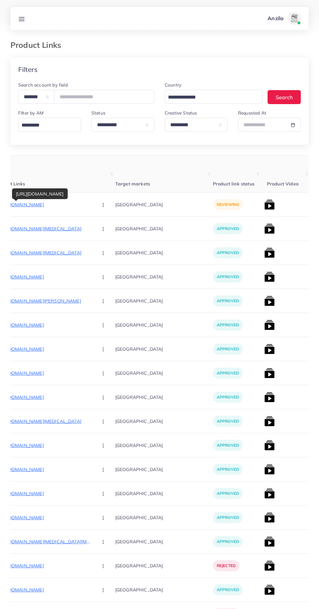
scroll to position [0, 95]
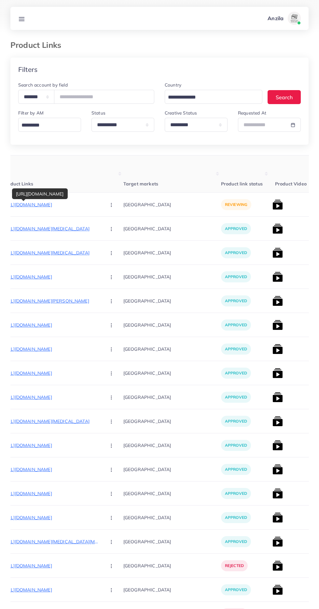
click at [32, 226] on p "[URL][DOMAIN_NAME][MEDICAL_DATA]" at bounding box center [52, 229] width 98 height 8
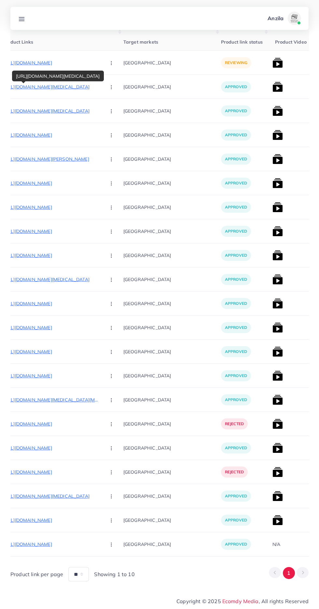
scroll to position [0, 0]
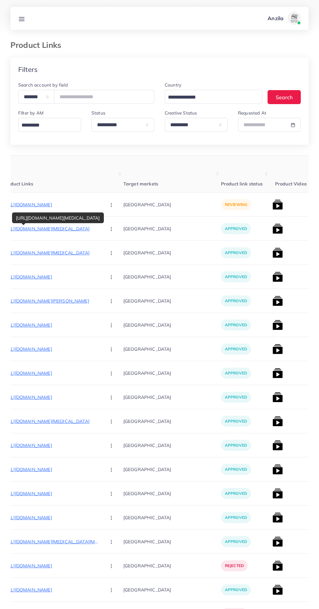
click at [272, 203] on img at bounding box center [277, 204] width 10 height 10
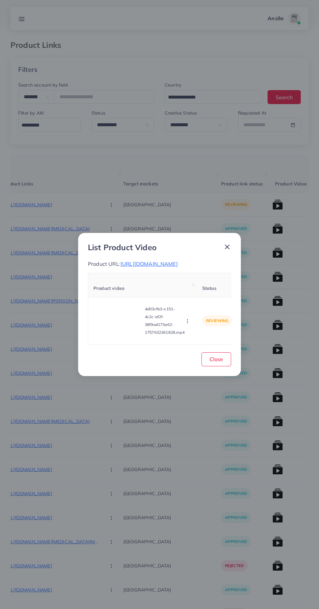
click at [131, 334] on video at bounding box center [117, 320] width 49 height 29
click at [118, 326] on icon at bounding box center [118, 321] width 10 height 10
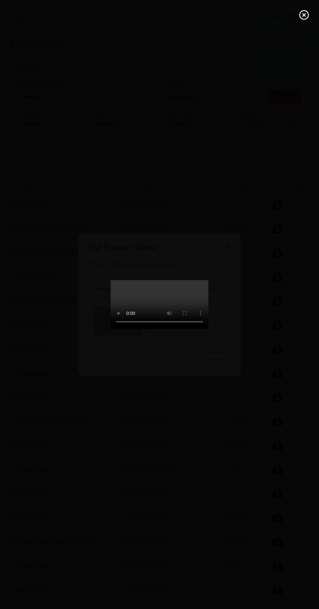
click at [306, 16] on icon at bounding box center [304, 15] width 10 height 10
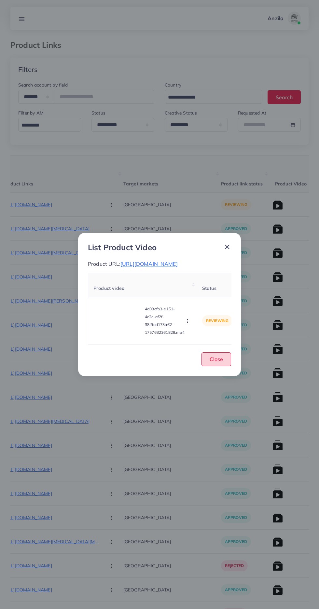
click at [216, 362] on span "Close" at bounding box center [215, 359] width 13 height 7
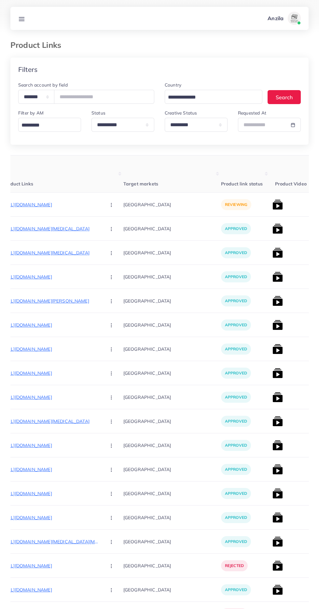
click at [111, 205] on circle "button" at bounding box center [111, 205] width 0 height 0
click at [107, 240] on icon at bounding box center [109, 239] width 5 height 5
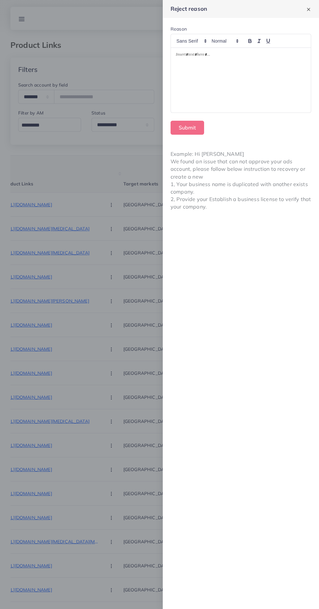
click at [292, 96] on div at bounding box center [241, 80] width 140 height 65
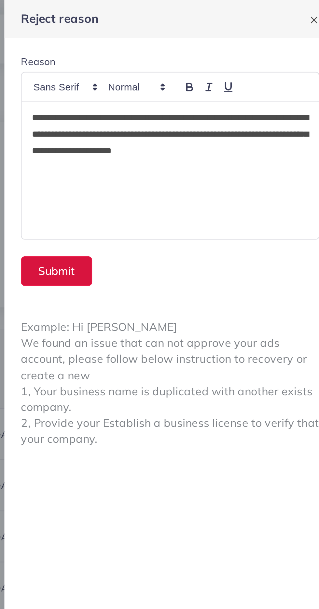
click at [195, 129] on button "Submit" at bounding box center [187, 128] width 34 height 14
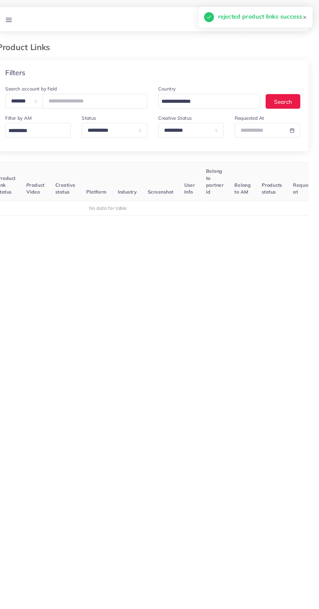
scroll to position [0, 94]
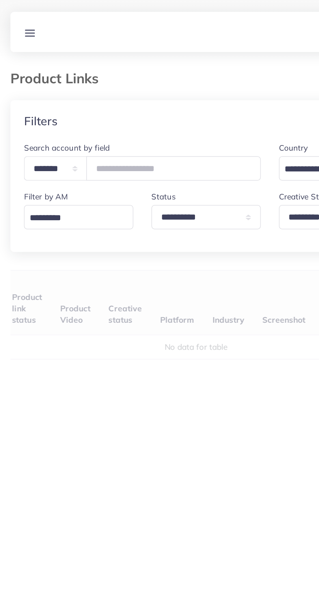
click at [53, 174] on div "User ID Country Product Links Target markets Product link status Product Video …" at bounding box center [159, 292] width 298 height 274
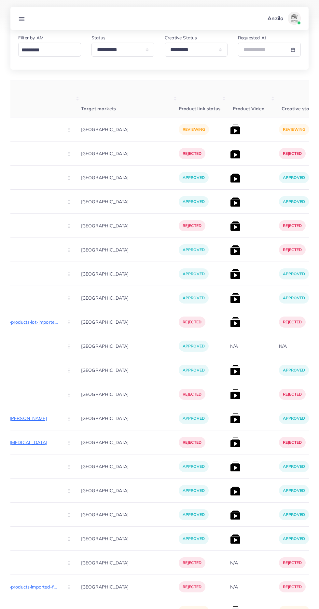
scroll to position [0, 0]
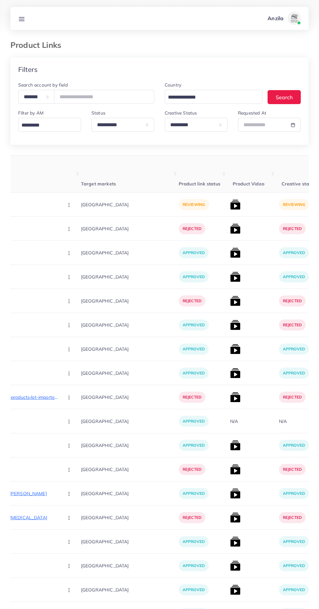
click at [26, 205] on p "[URL][DOMAIN_NAME]" at bounding box center [10, 205] width 98 height 8
